Goal: Task Accomplishment & Management: Manage account settings

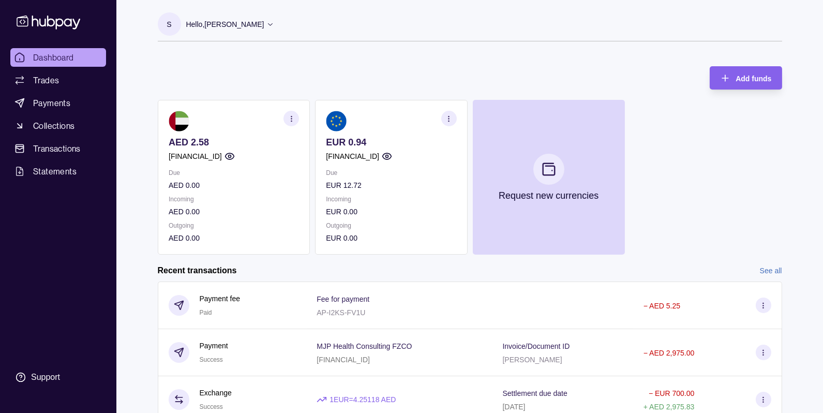
click at [234, 31] on div "Hello, [PERSON_NAME]" at bounding box center [230, 24] width 88 height 22
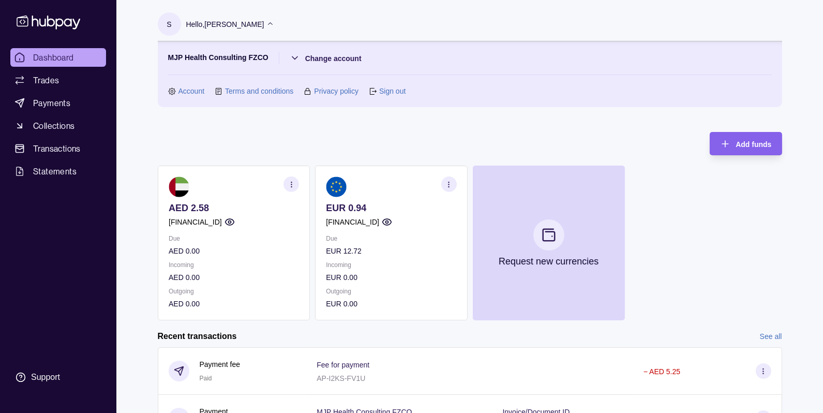
click at [254, 58] on p "MJP Health Consulting FZCO" at bounding box center [218, 58] width 100 height 12
click at [188, 59] on p "MJP Health Consulting FZCO" at bounding box center [218, 58] width 100 height 12
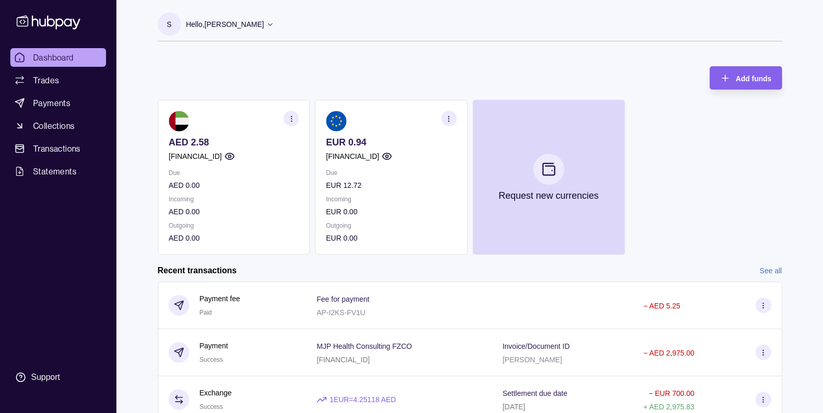
click at [224, 19] on p "Hello, [PERSON_NAME]" at bounding box center [225, 24] width 78 height 11
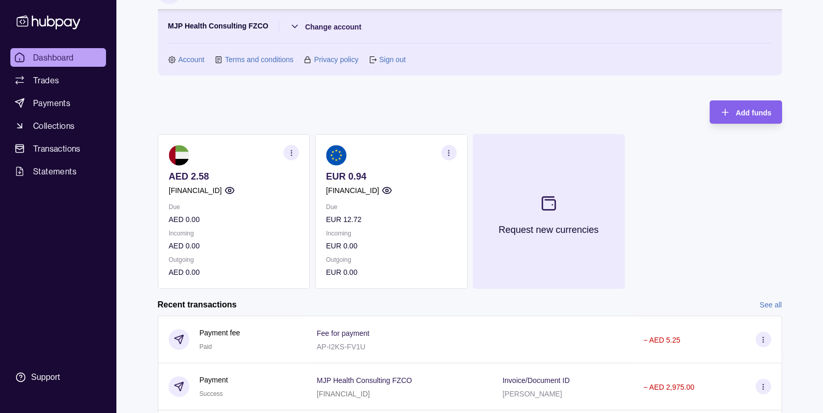
scroll to position [30, 0]
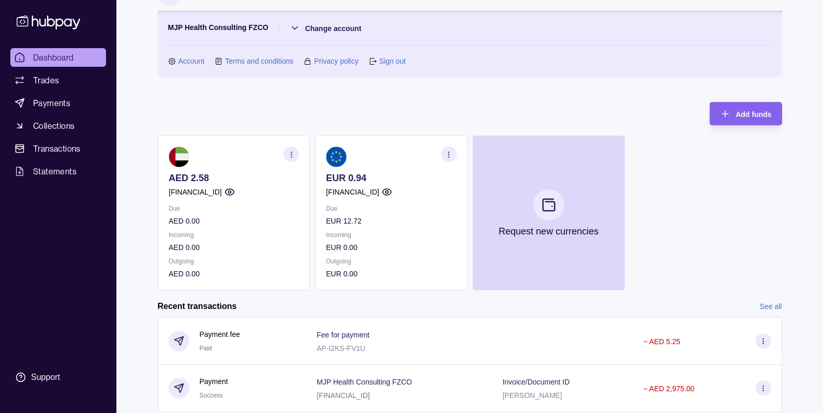
click at [174, 27] on p "MJP Health Consulting FZCO" at bounding box center [218, 28] width 100 height 12
copy p "MJP"
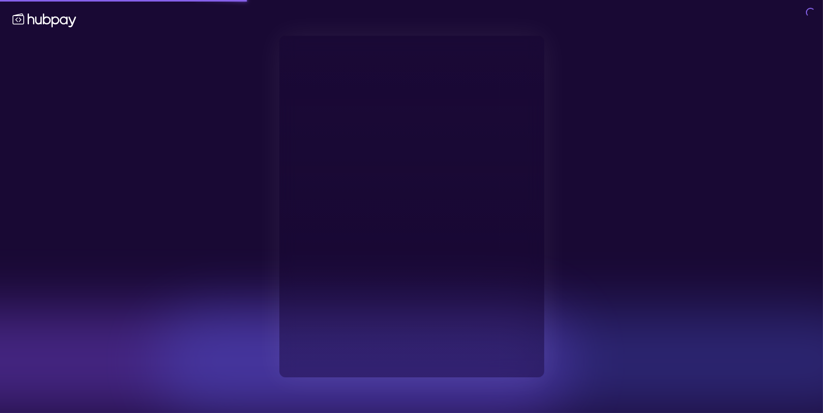
type input "**********"
